Goal: Task Accomplishment & Management: Use online tool/utility

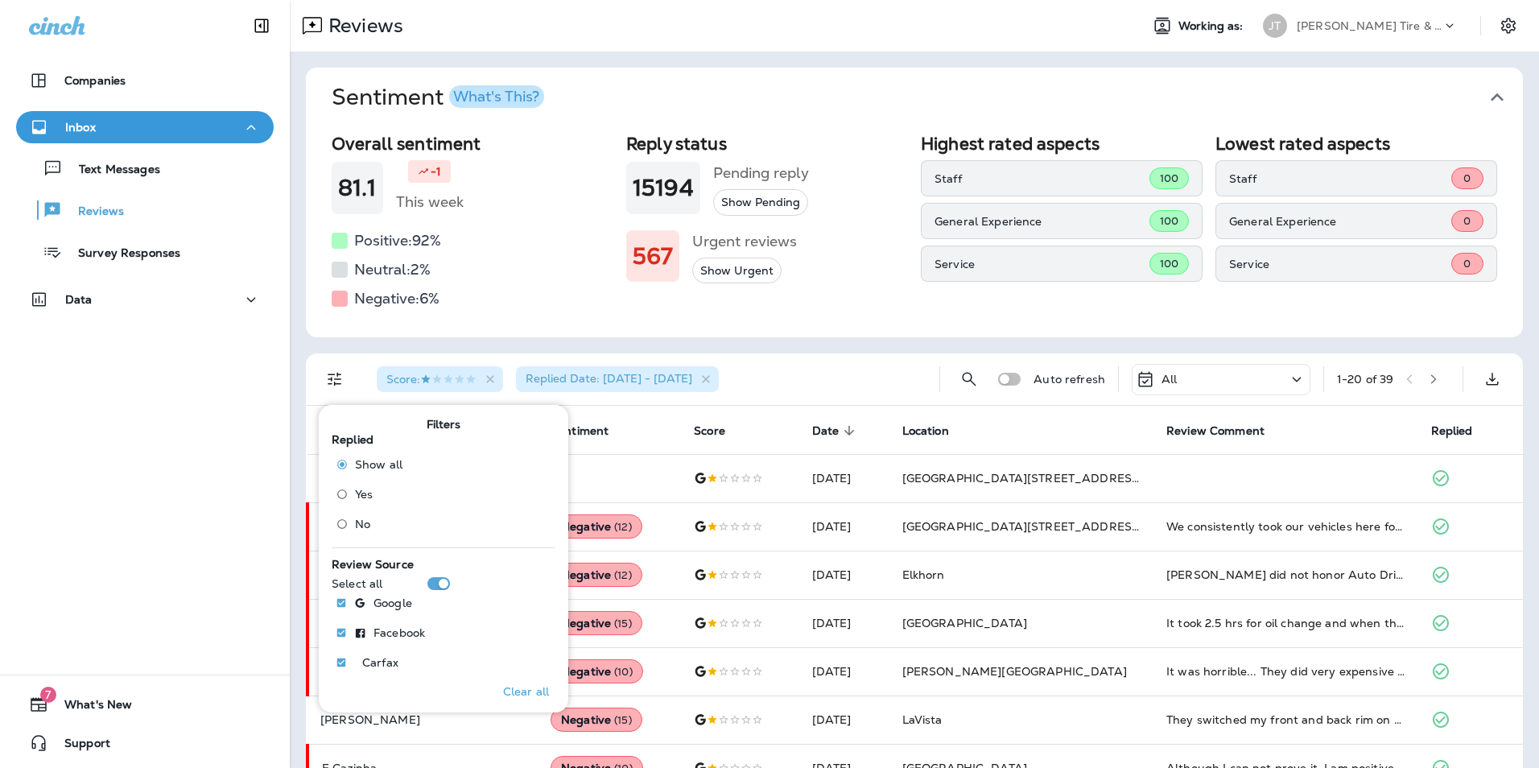
scroll to position [629, 0]
click at [208, 332] on div at bounding box center [145, 334] width 290 height 8
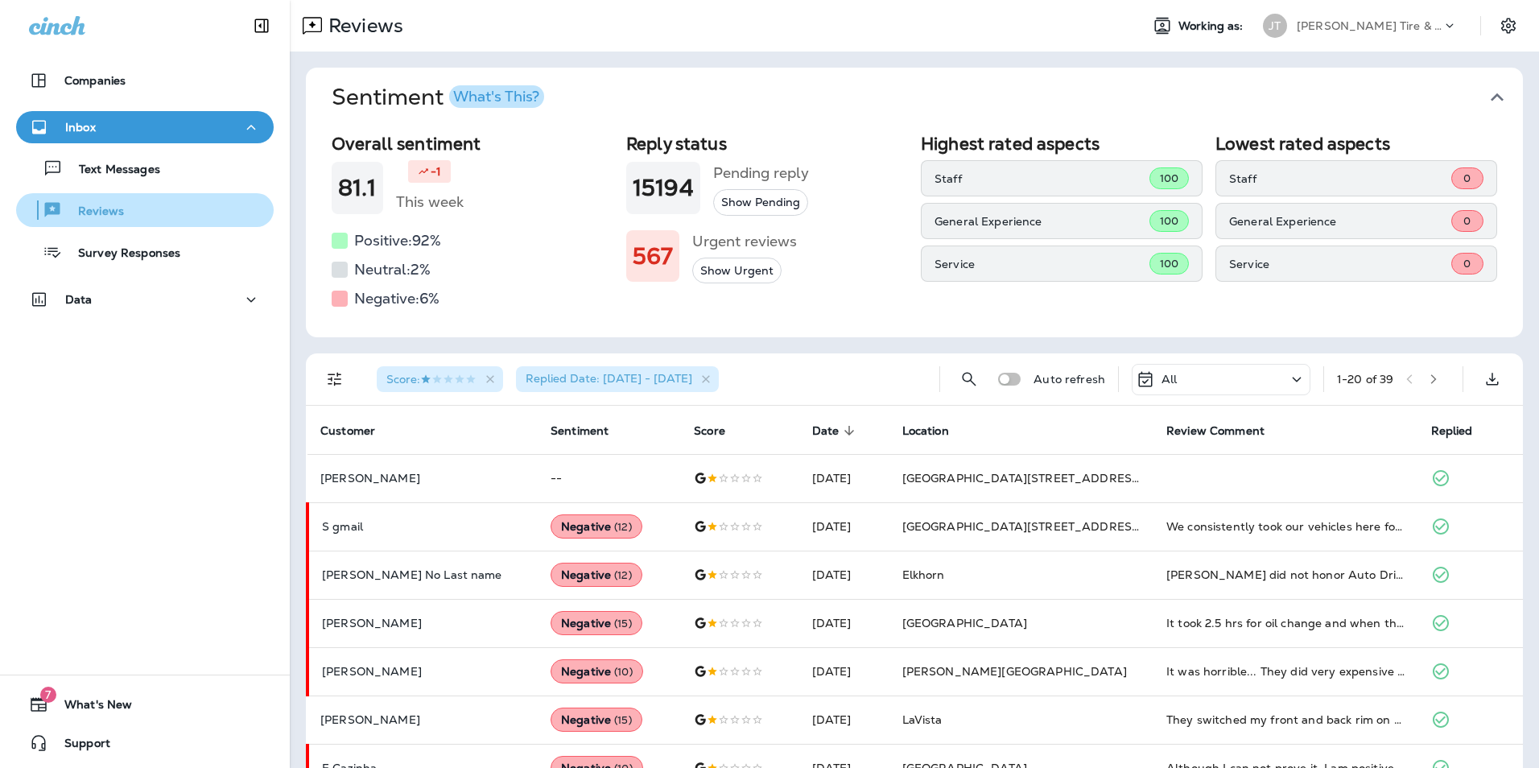
click at [120, 211] on p "Reviews" at bounding box center [93, 211] width 62 height 15
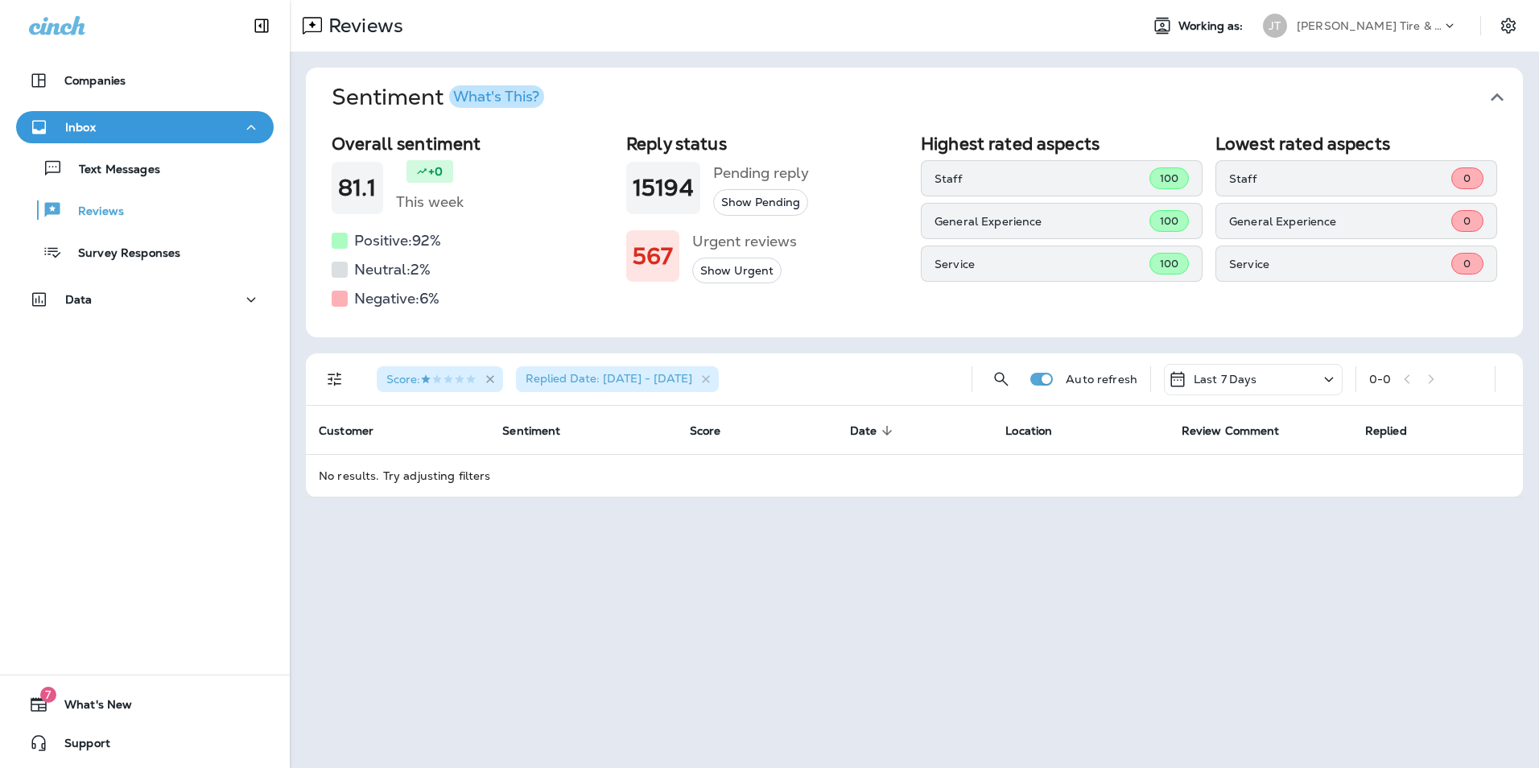
click at [496, 377] on icon "button" at bounding box center [491, 380] width 14 height 14
click at [574, 381] on icon "button" at bounding box center [567, 380] width 14 height 14
